Goal: Information Seeking & Learning: Learn about a topic

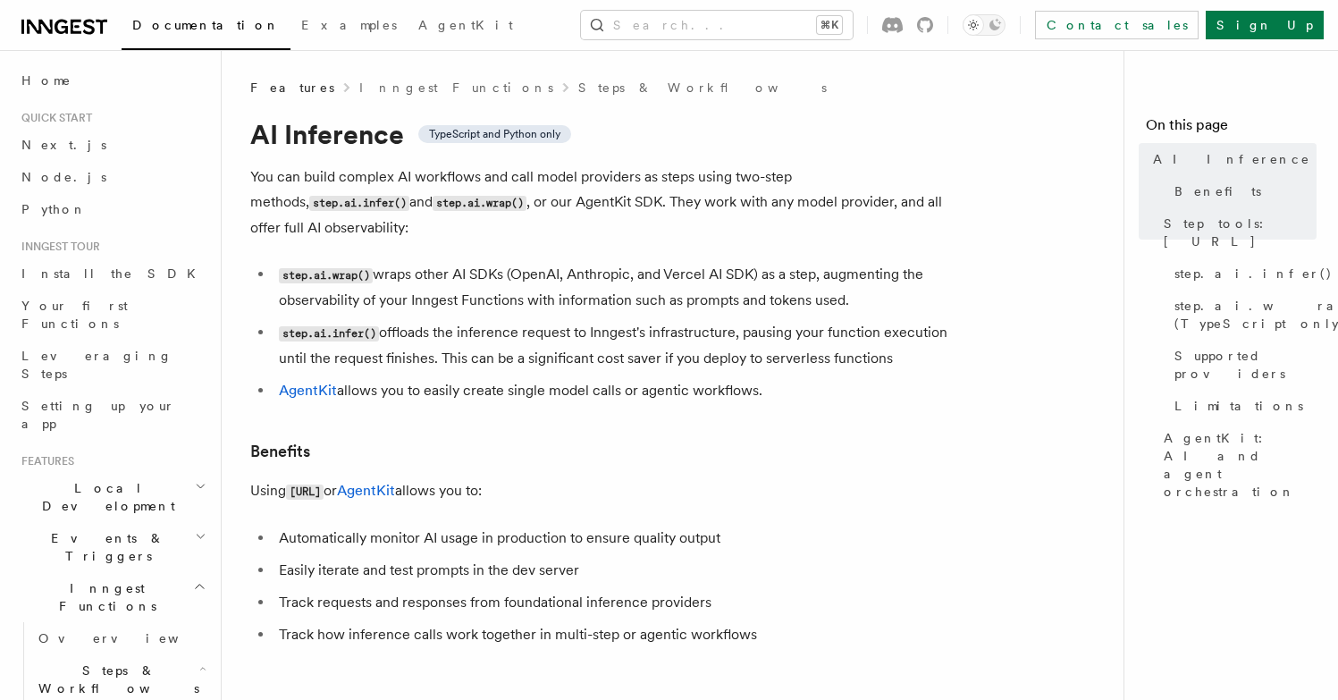
scroll to position [361, 0]
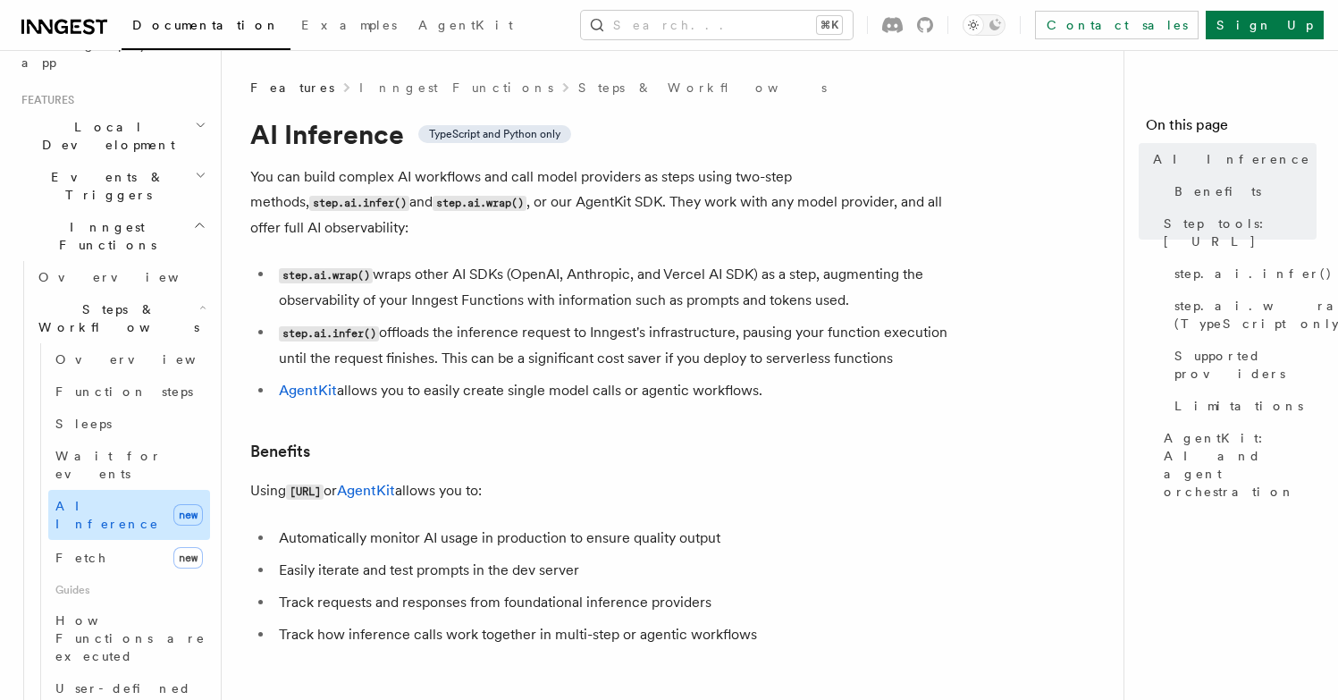
click at [99, 499] on span "AI Inference" at bounding box center [107, 515] width 104 height 32
click at [338, 268] on code "step.ai.wrap()" at bounding box center [326, 275] width 94 height 15
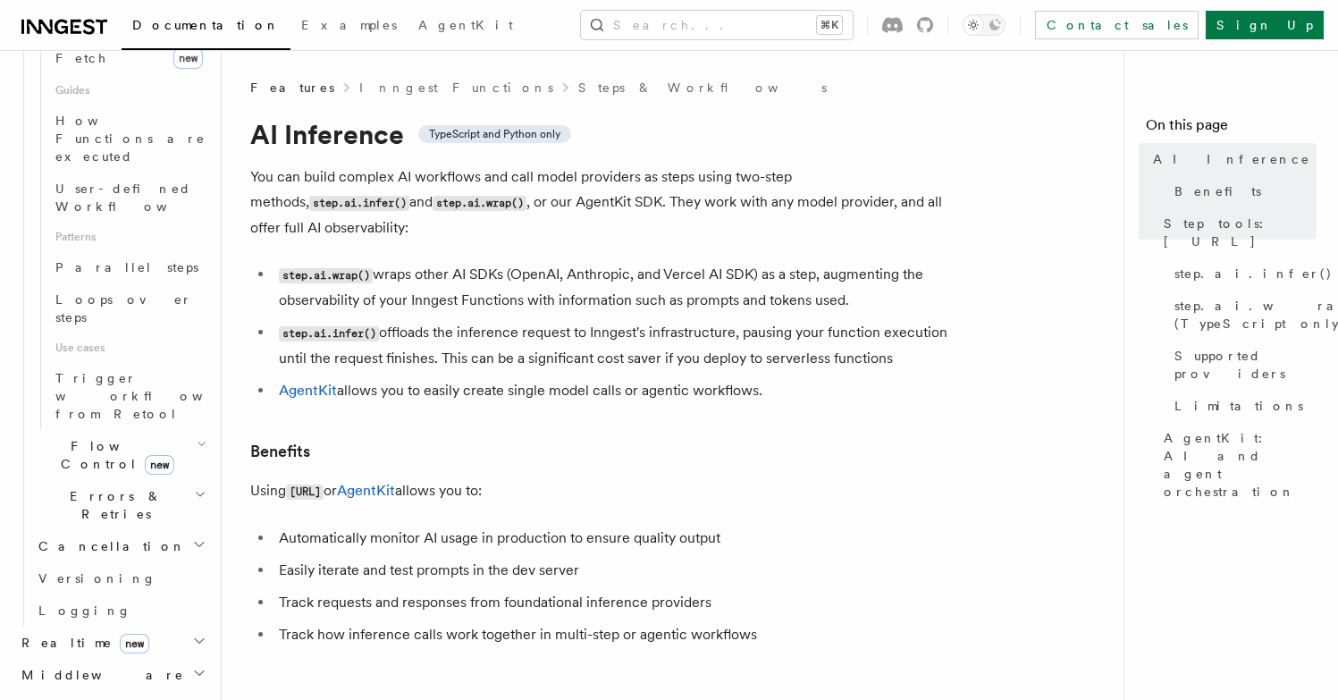
scroll to position [862, 0]
click at [370, 83] on link "Inngest Functions" at bounding box center [456, 88] width 194 height 18
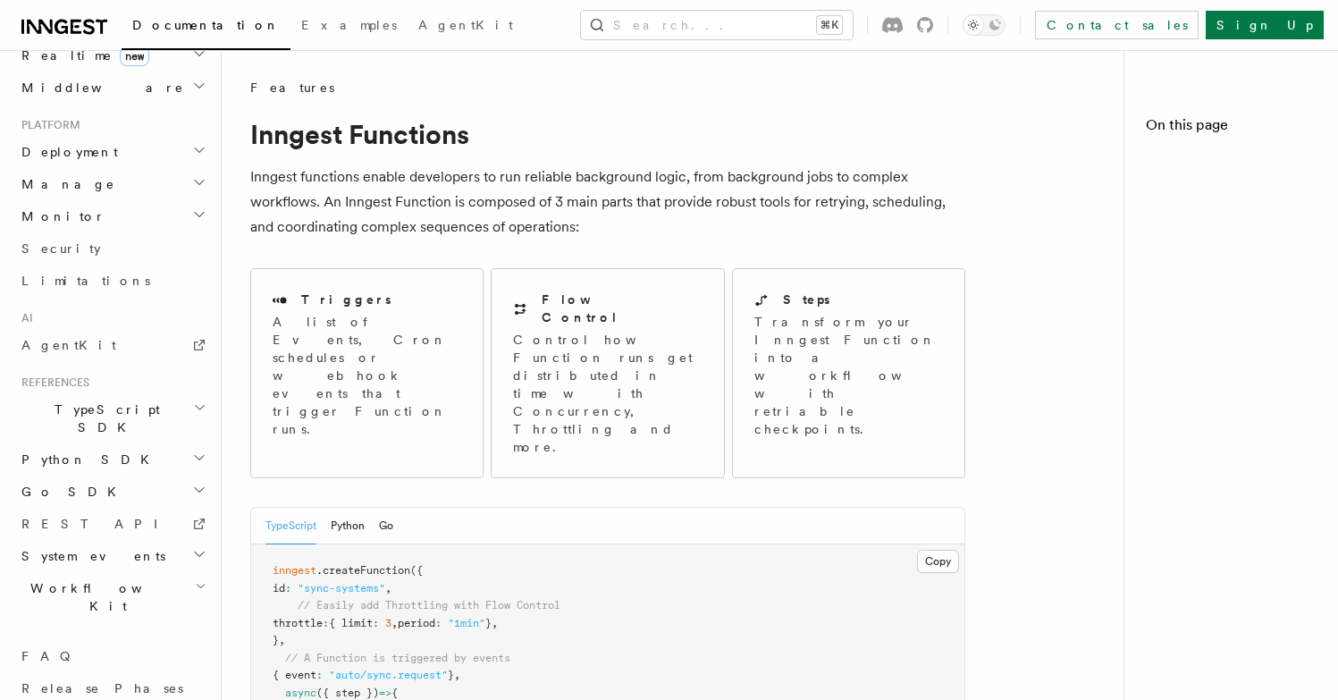
scroll to position [730, 0]
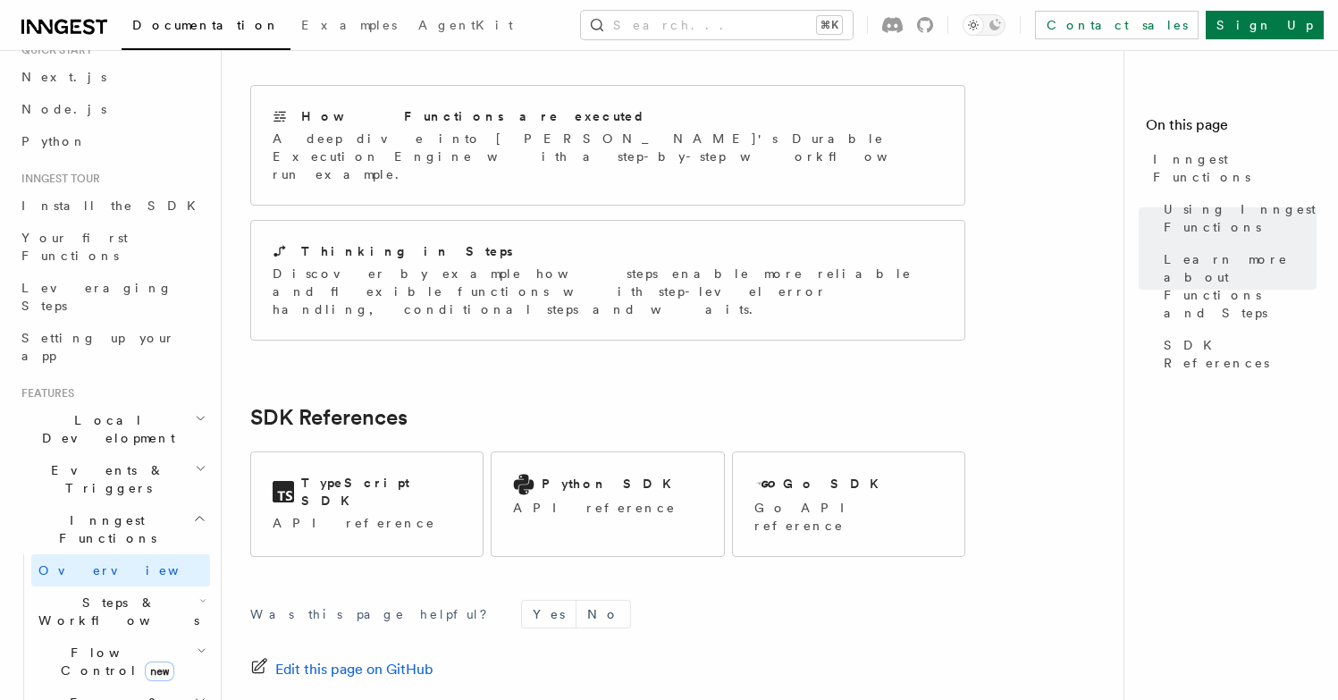
scroll to position [0, 0]
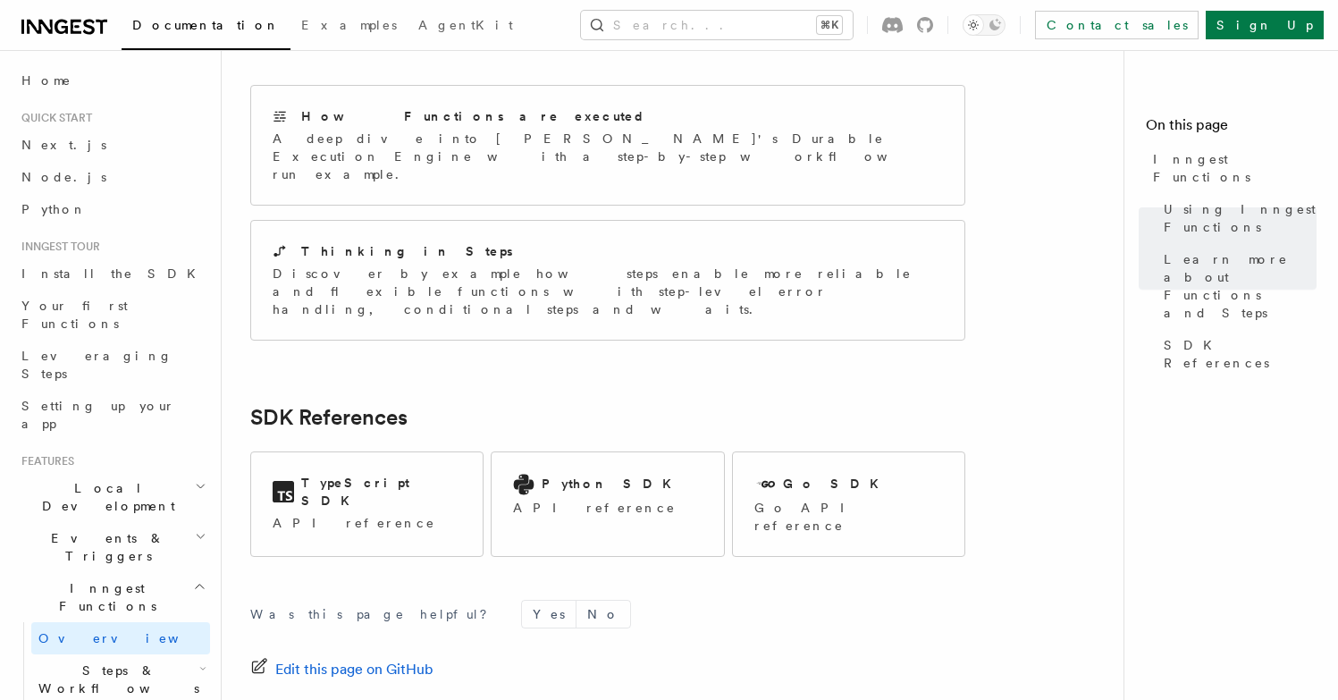
click at [109, 572] on h2 "Inngest Functions" at bounding box center [112, 597] width 196 height 50
click at [118, 522] on h2 "Events & Triggers" at bounding box center [112, 547] width 196 height 50
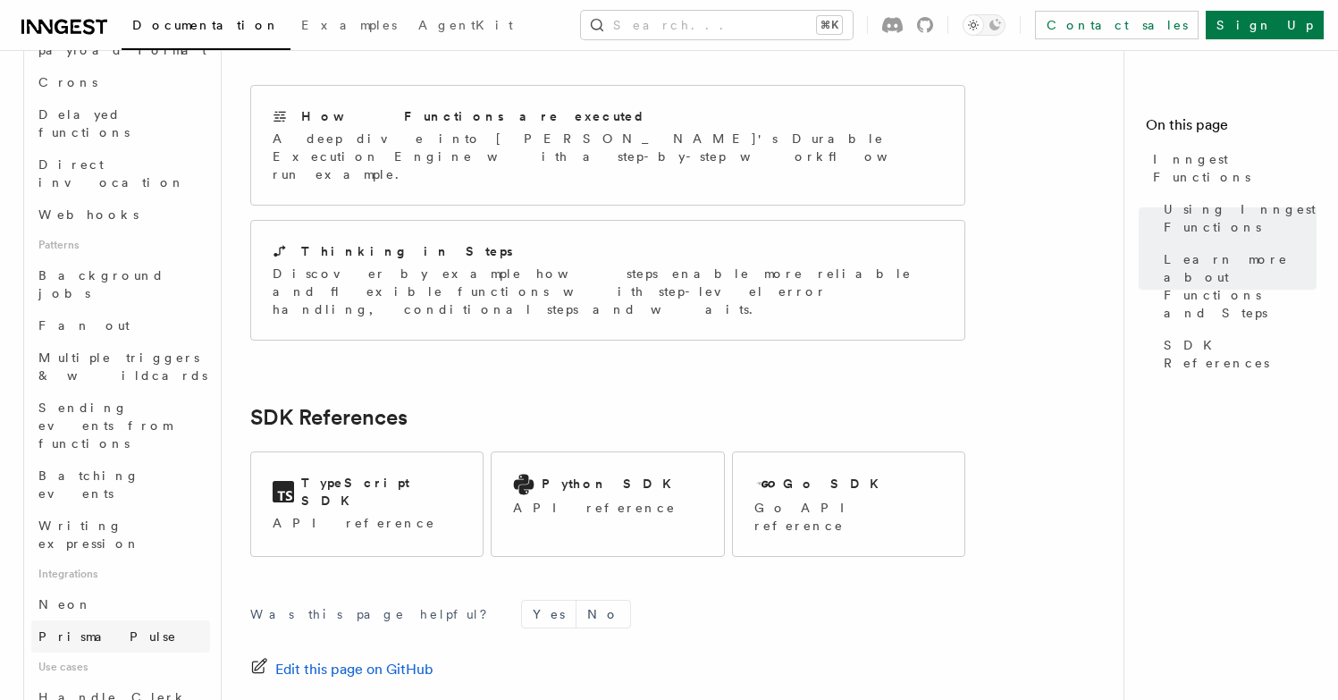
scroll to position [643, 0]
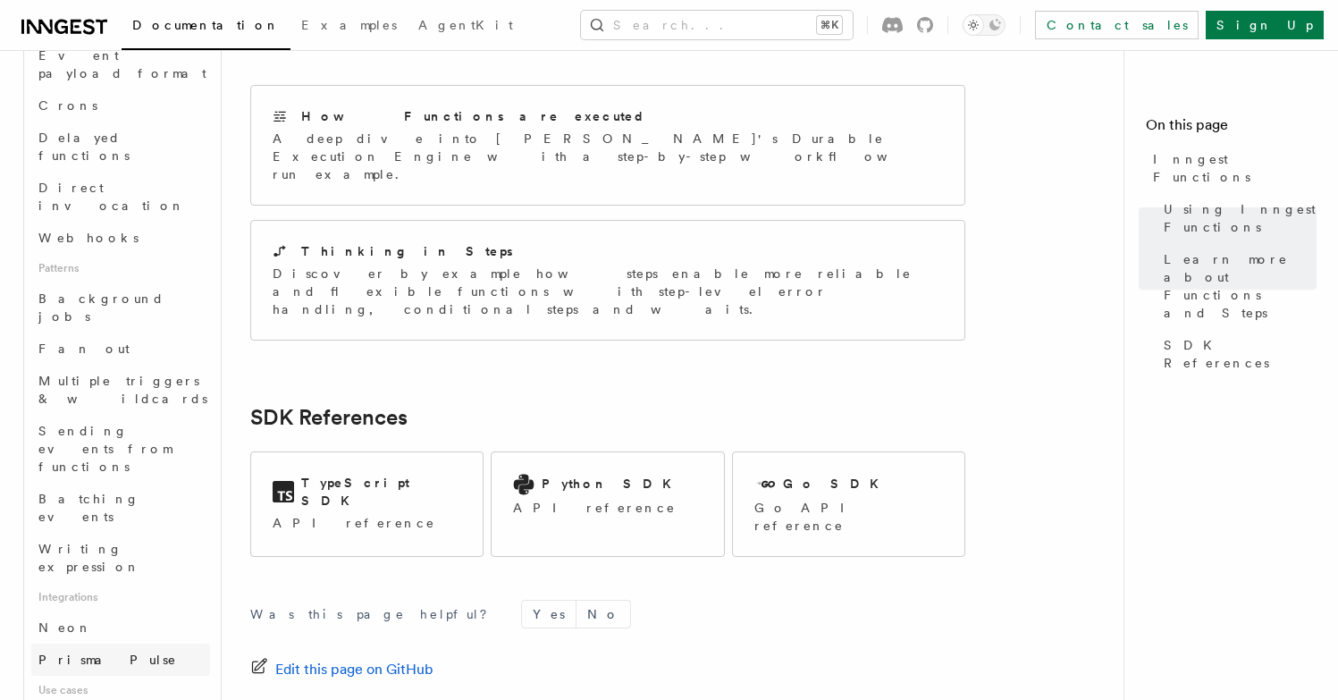
click at [117, 643] on link "Prisma Pulse" at bounding box center [120, 659] width 179 height 32
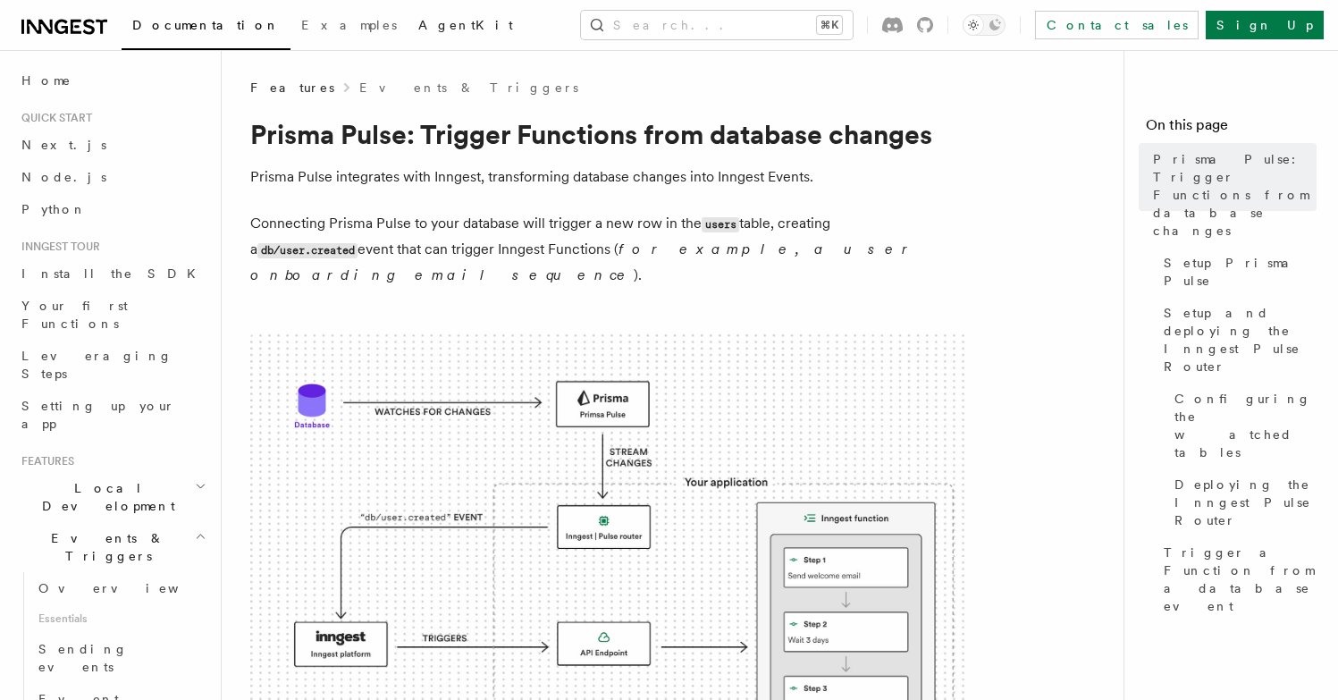
click at [418, 24] on span "AgentKit" at bounding box center [465, 25] width 95 height 14
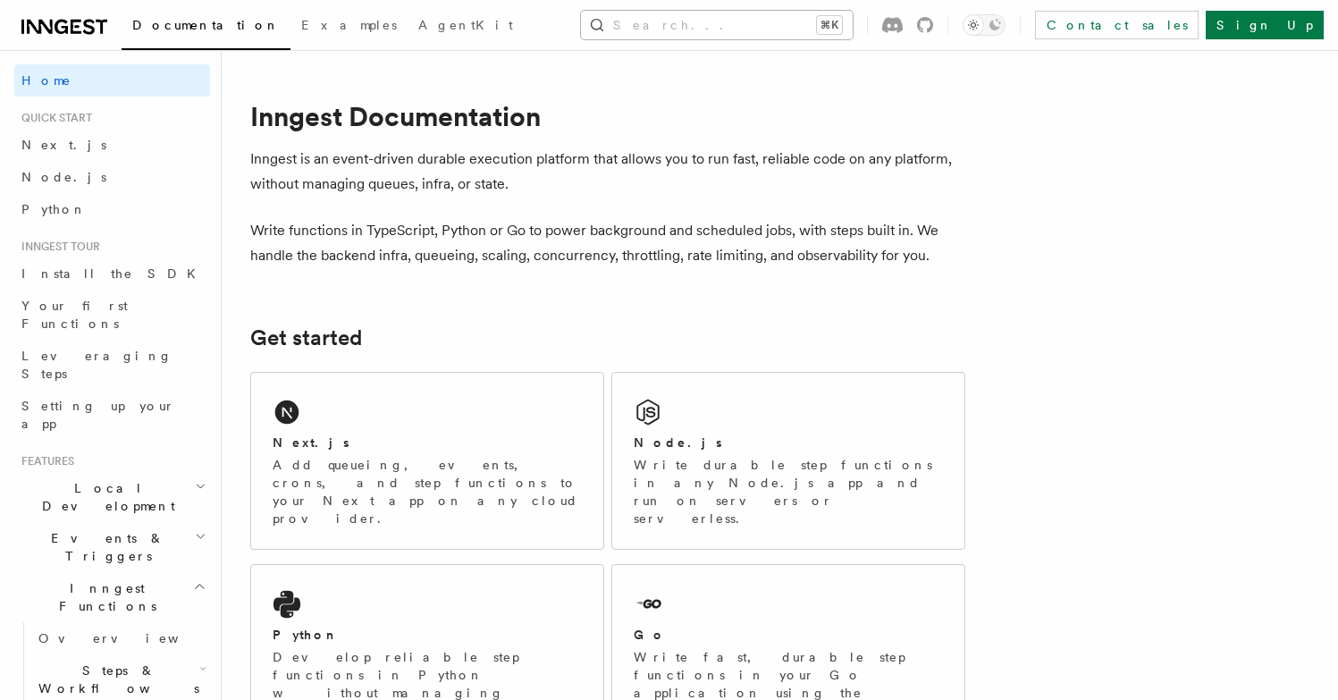
click at [690, 38] on button "Search... ⌘K" at bounding box center [717, 25] width 272 height 29
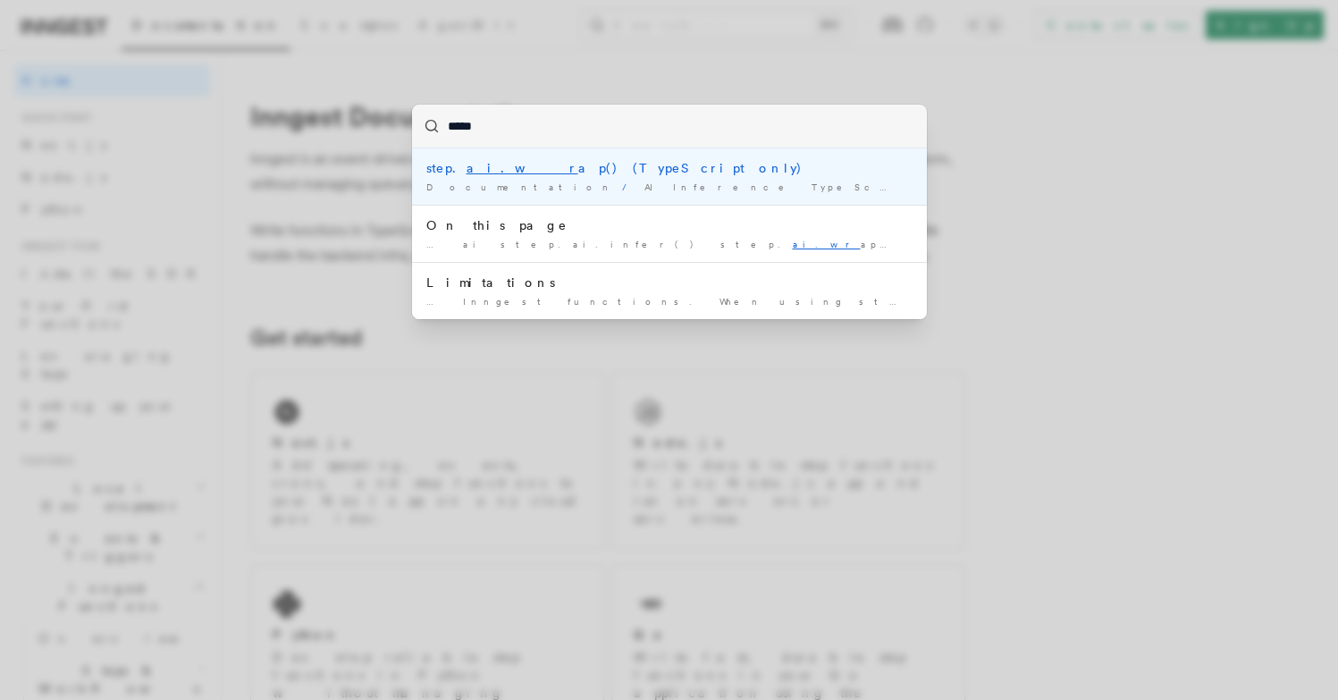
type input "******"
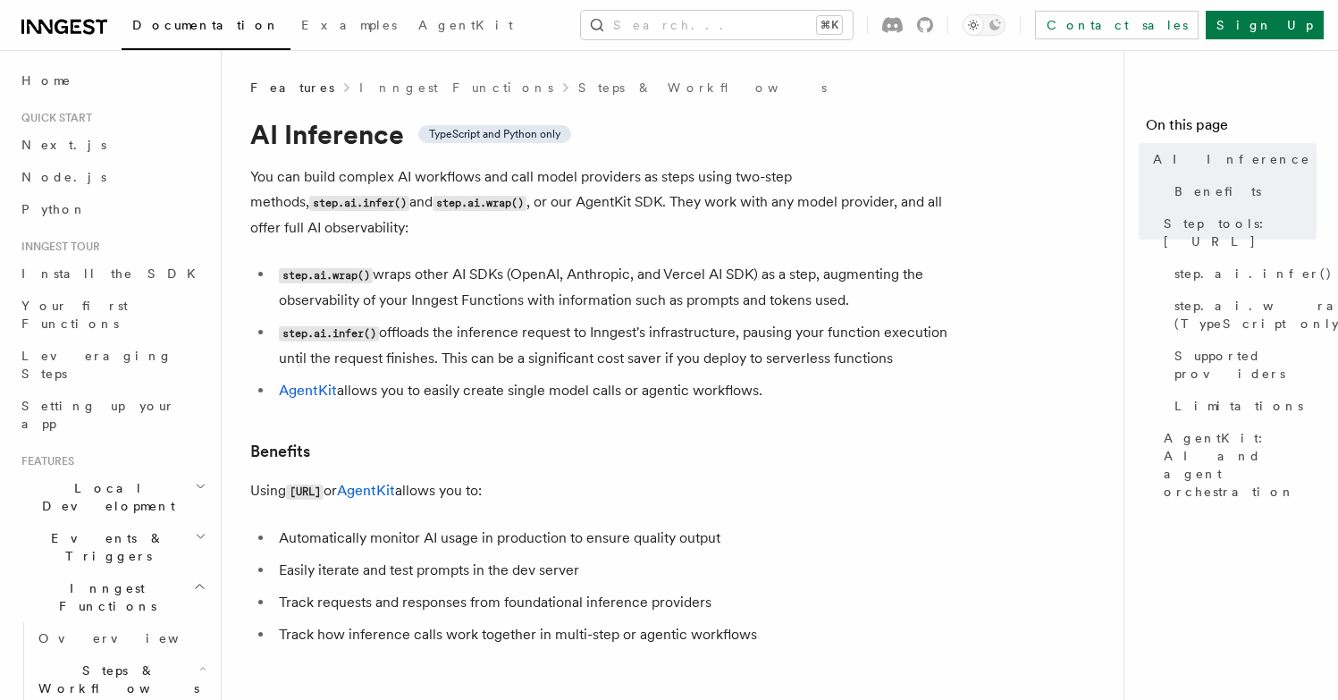
click at [602, 526] on li "Automatically monitor AI usage in production to ensure quality output" at bounding box center [619, 538] width 692 height 25
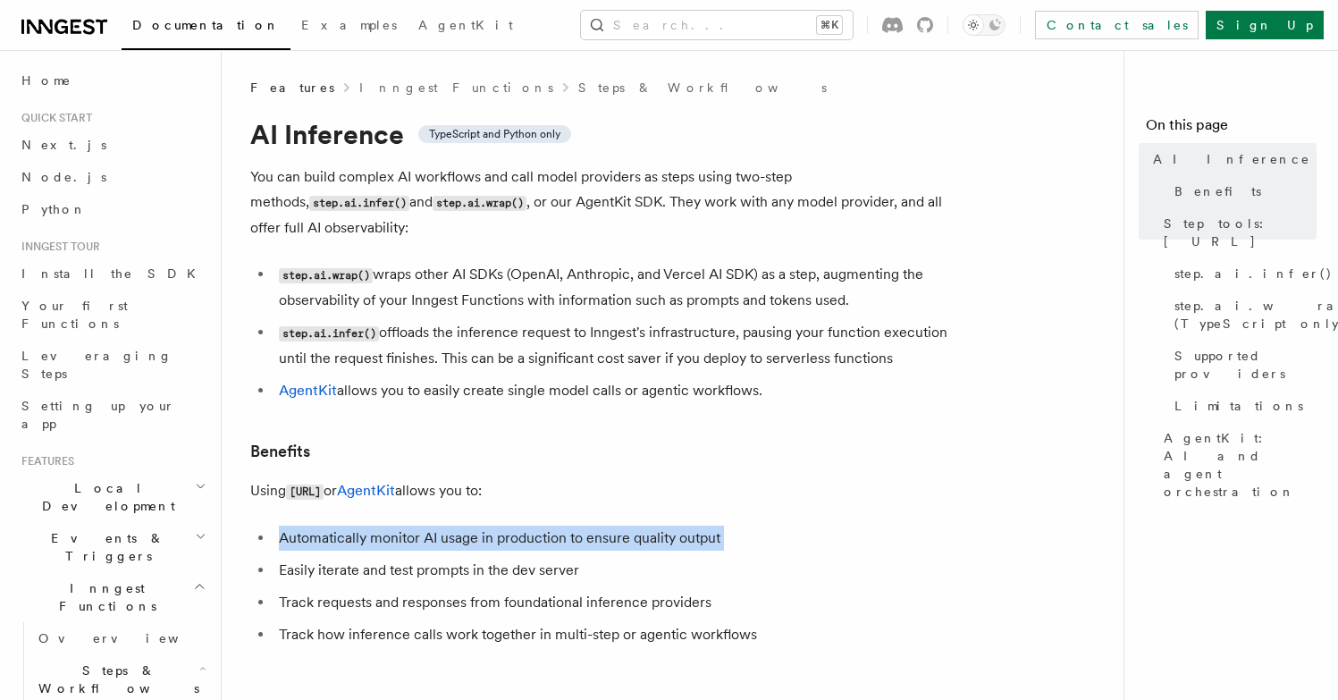
click at [602, 526] on li "Automatically monitor AI usage in production to ensure quality output" at bounding box center [619, 538] width 692 height 25
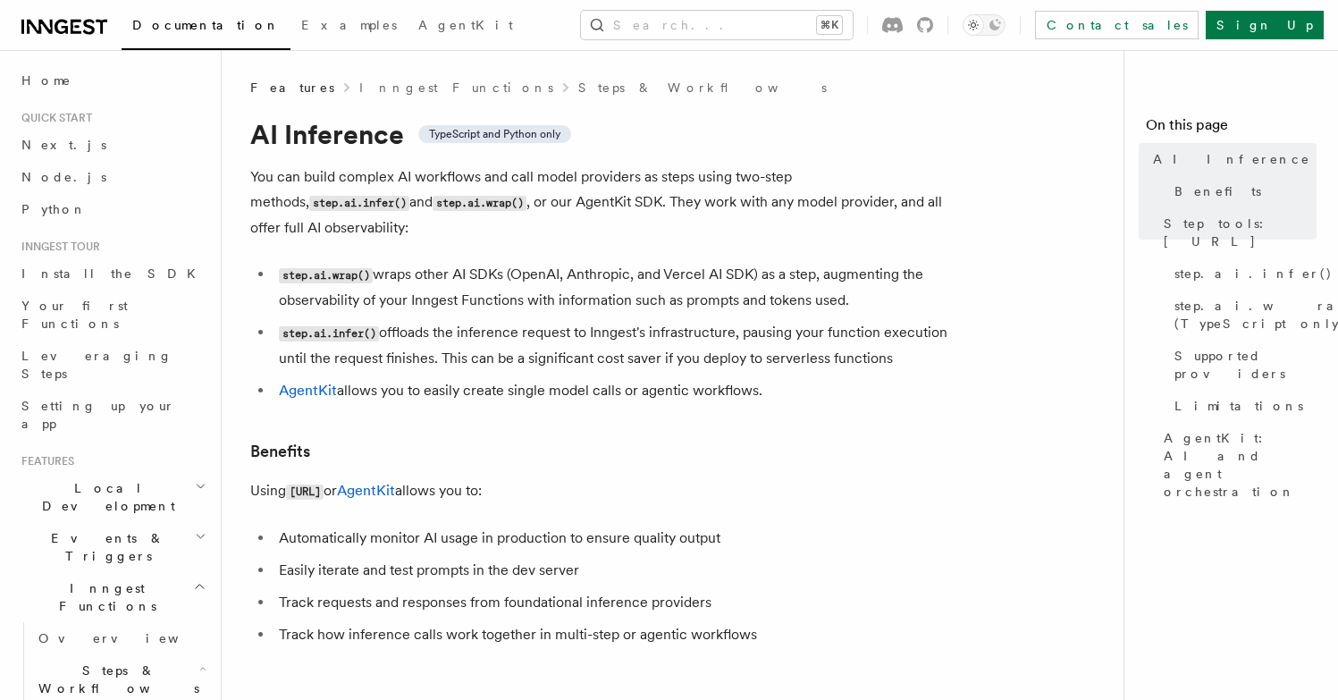
click at [507, 590] on li "Track requests and responses from foundational inference providers" at bounding box center [619, 602] width 692 height 25
click at [494, 622] on li "Track how inference calls work together in multi-step or agentic workflows" at bounding box center [619, 634] width 692 height 25
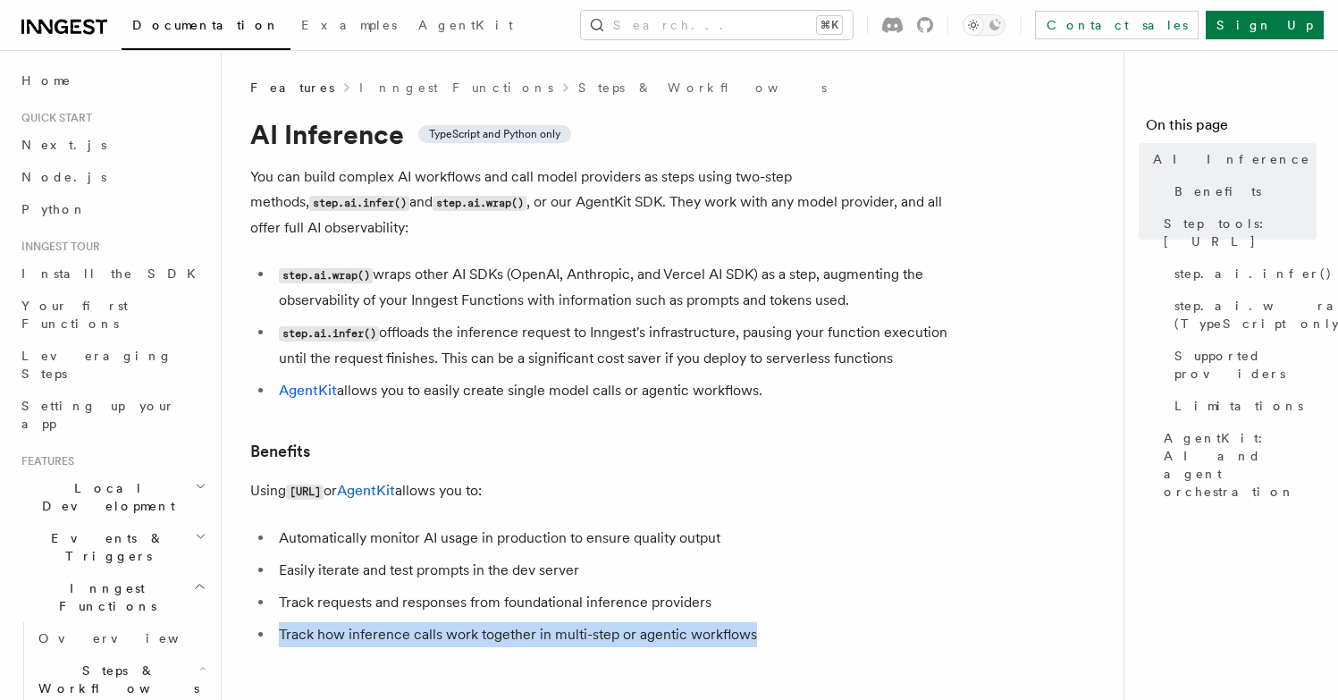
click at [494, 622] on li "Track how inference calls work together in multi-step or agentic workflows" at bounding box center [619, 634] width 692 height 25
click at [78, 27] on icon at bounding box center [76, 26] width 5 height 3
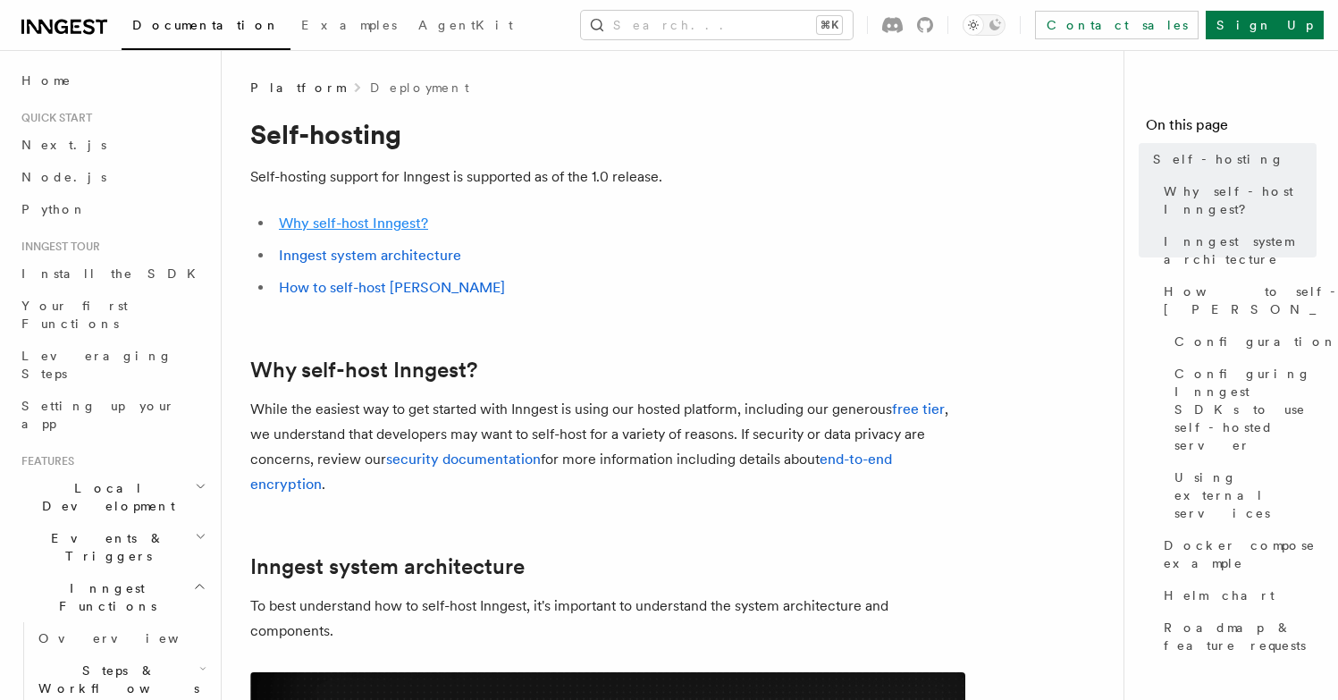
click at [349, 222] on link "Why self-host Inngest?" at bounding box center [353, 222] width 149 height 17
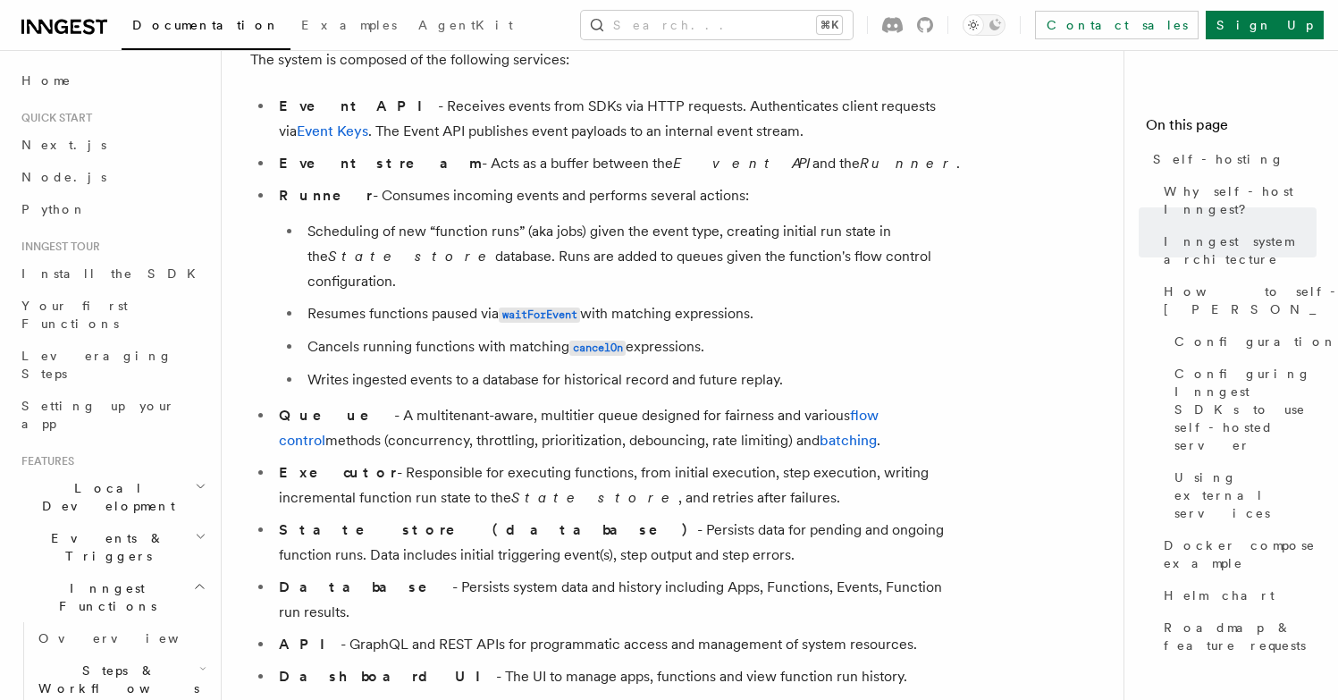
scroll to position [1125, 0]
